Goal: Find specific page/section: Find specific page/section

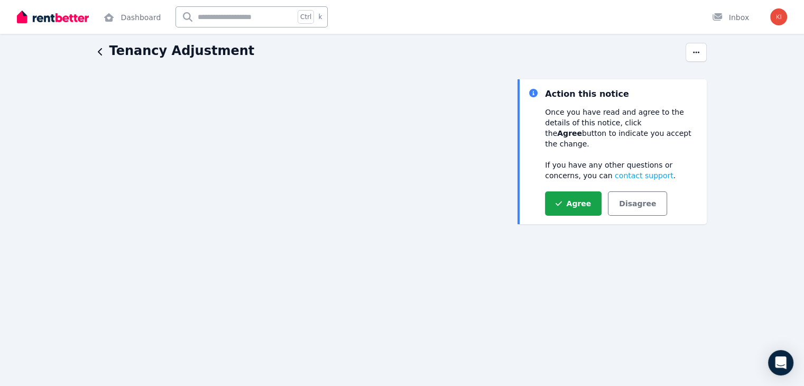
scroll to position [35, 0]
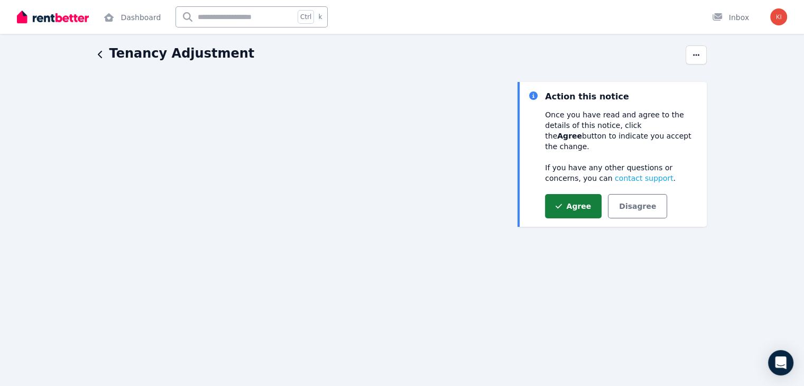
click at [573, 197] on button "Agree" at bounding box center [573, 206] width 57 height 24
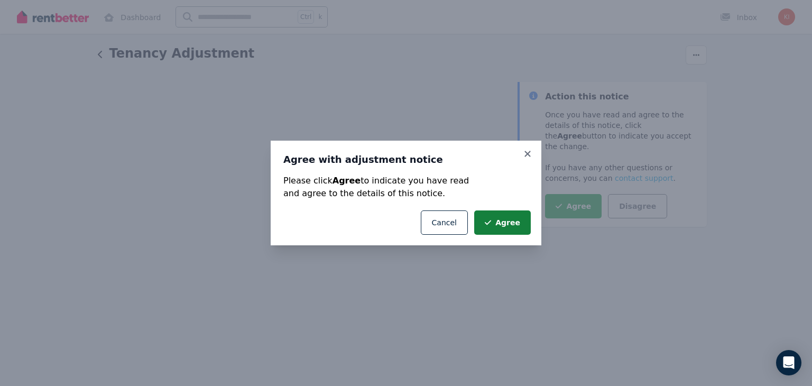
click at [511, 228] on button "Agree" at bounding box center [502, 222] width 57 height 24
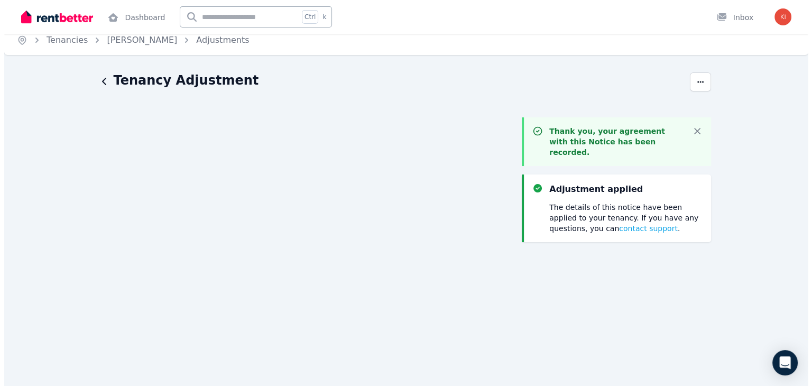
scroll to position [0, 0]
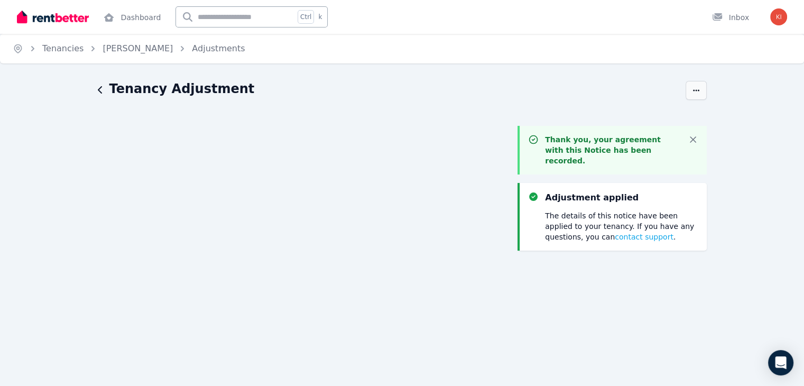
click at [699, 89] on icon "button" at bounding box center [696, 90] width 8 height 7
click at [615, 119] on span "History" at bounding box center [651, 121] width 93 height 13
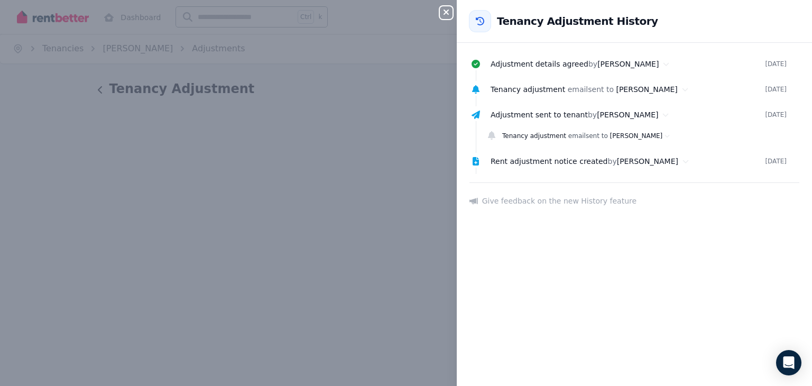
click at [378, 84] on div "Close panel Back to Tenancy Adjustment History Adjustment details agreed by [PE…" at bounding box center [406, 193] width 812 height 386
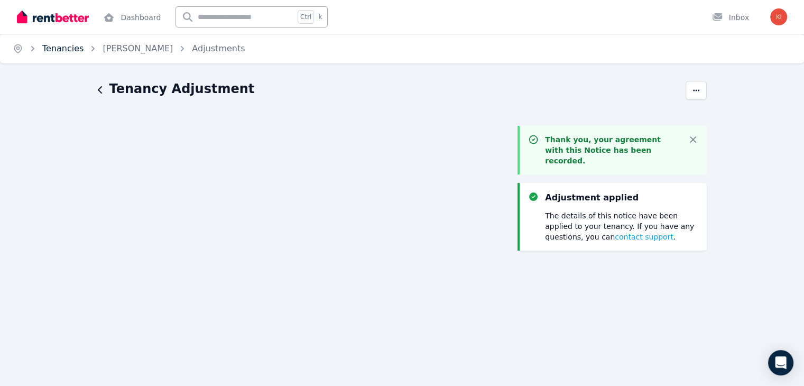
click at [66, 51] on link "Tenancies" at bounding box center [62, 48] width 41 height 10
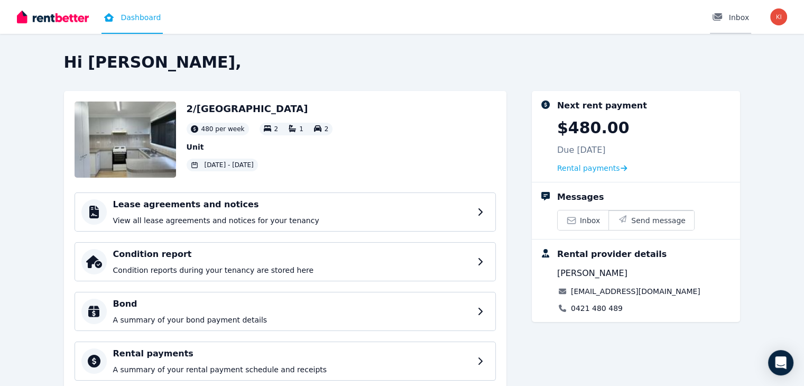
click at [729, 19] on div at bounding box center [720, 17] width 17 height 11
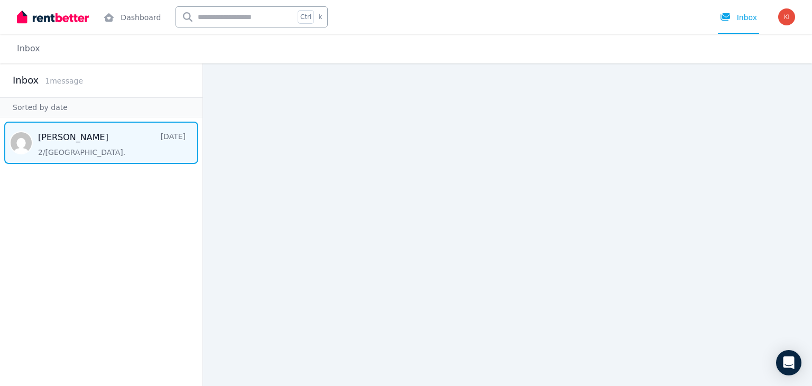
click at [70, 143] on span "Message list" at bounding box center [101, 143] width 203 height 42
